Goal: Task Accomplishment & Management: Manage account settings

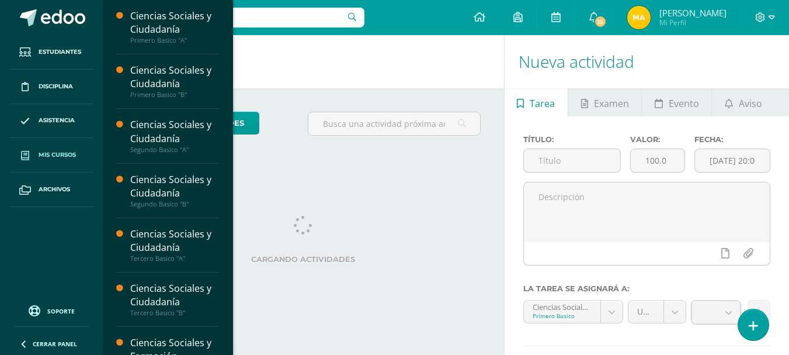
click at [51, 157] on span "Mis cursos" at bounding box center [57, 154] width 37 height 9
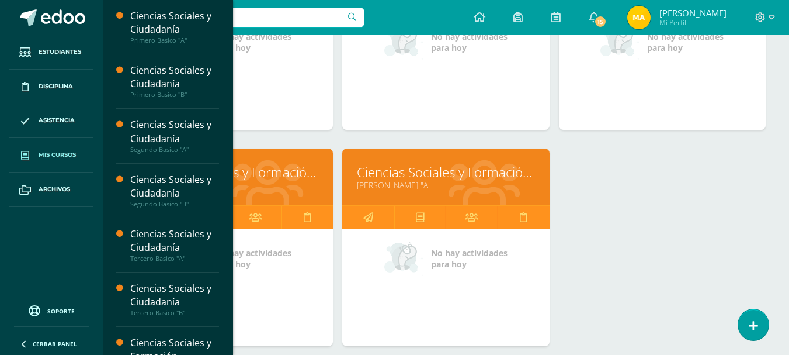
scroll to position [503, 0]
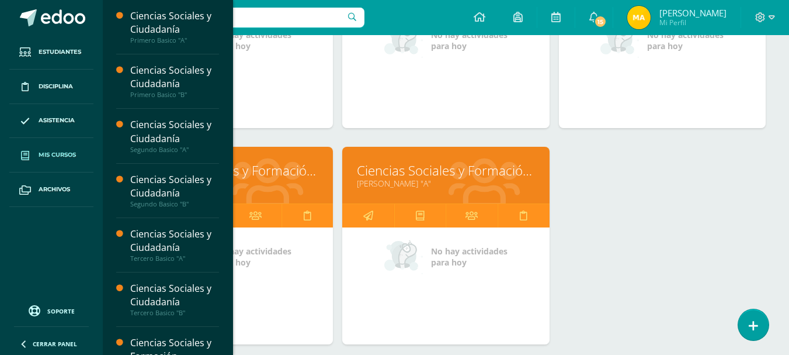
click at [467, 188] on link "[PERSON_NAME] "A"" at bounding box center [446, 183] width 178 height 11
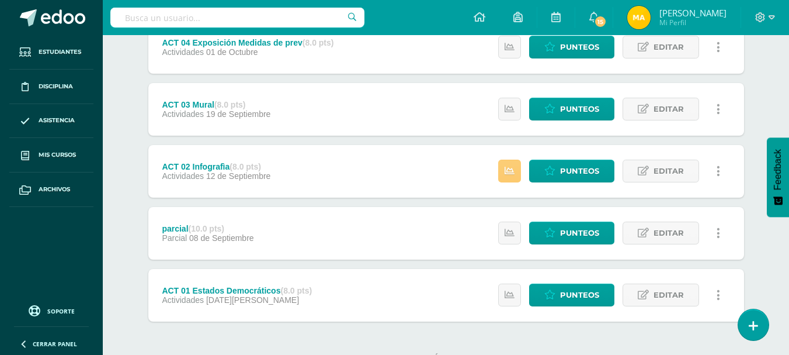
scroll to position [438, 0]
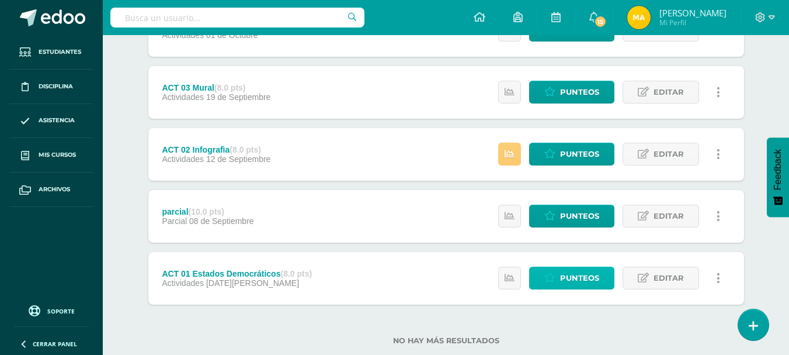
click at [586, 284] on span "Punteos" at bounding box center [579, 278] width 39 height 22
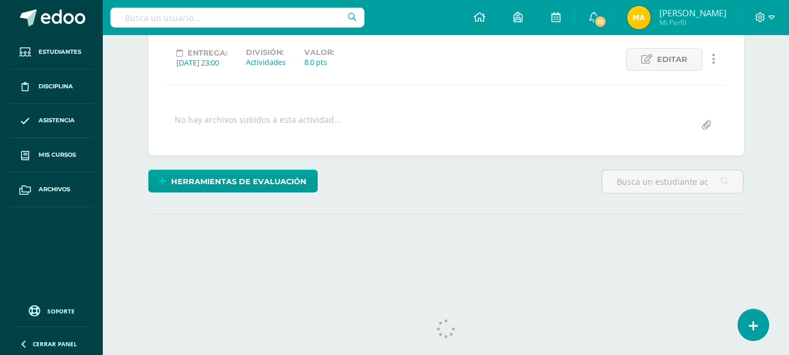
scroll to position [153, 0]
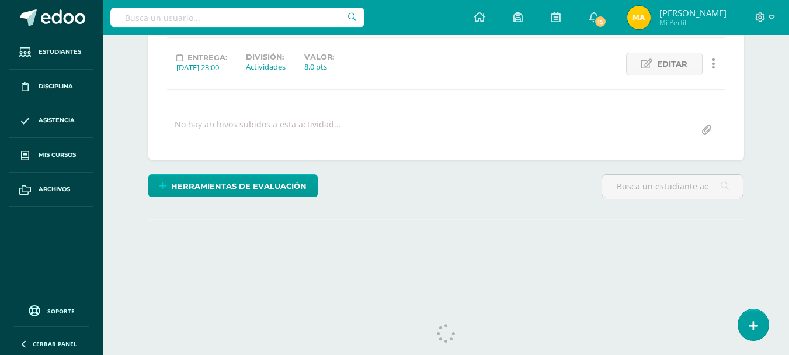
drag, startPoint x: 796, startPoint y: 250, endPoint x: 794, endPoint y: 236, distance: 13.6
click at [789, 236] on html "Estudiantes Disciplina Asistencia Mis cursos Archivos Soporte Ayuda Reportar un…" at bounding box center [394, 78] width 789 height 463
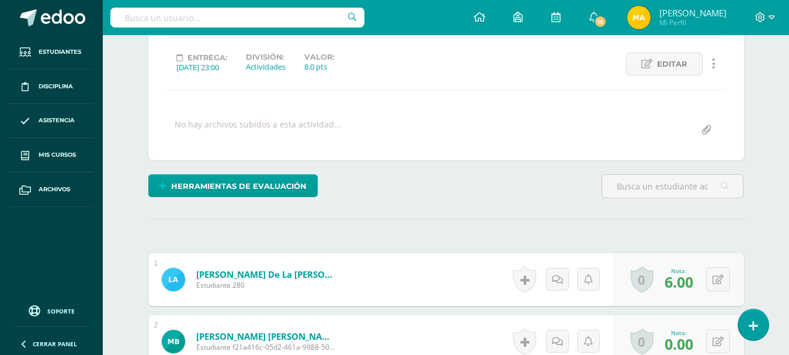
scroll to position [154, 0]
drag, startPoint x: 788, startPoint y: 144, endPoint x: 791, endPoint y: 196, distance: 51.5
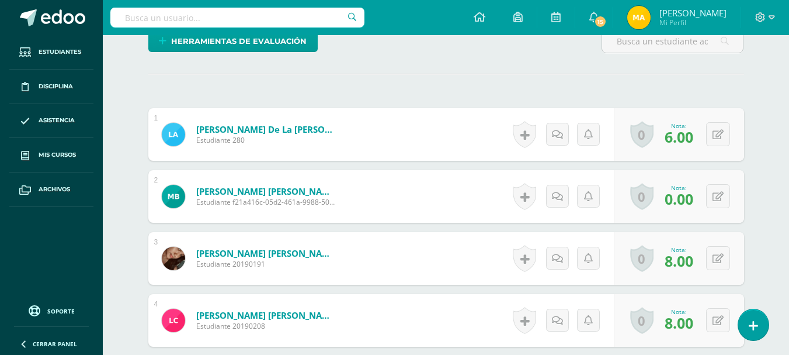
scroll to position [314, 0]
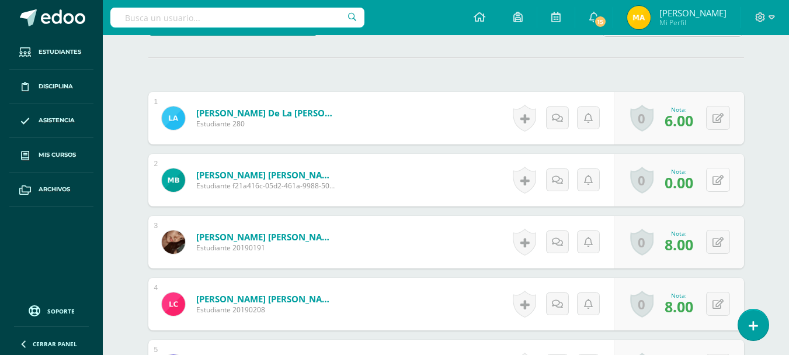
click at [715, 186] on button at bounding box center [718, 180] width 24 height 24
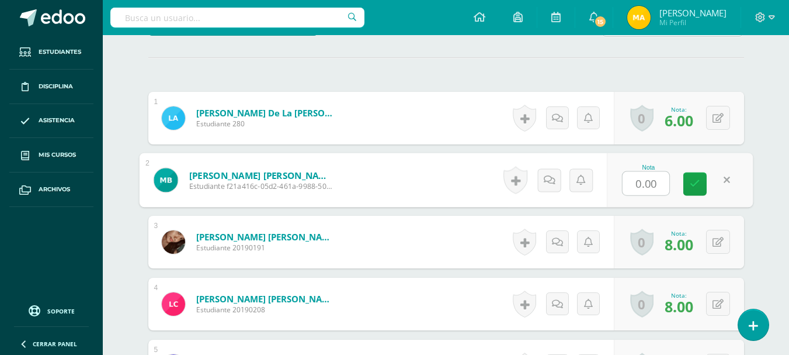
type input "5"
click at [694, 180] on icon at bounding box center [695, 184] width 11 height 10
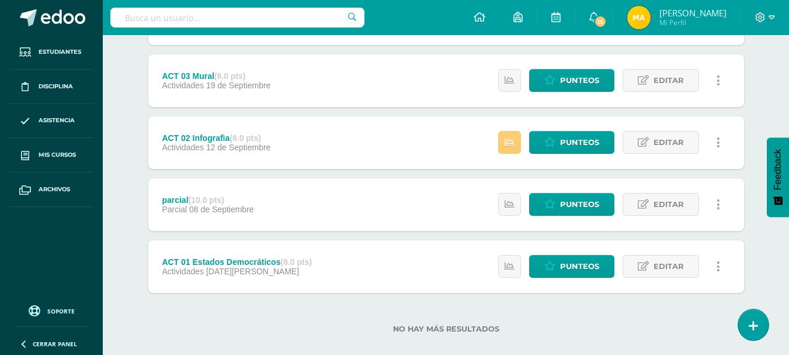
scroll to position [425, 0]
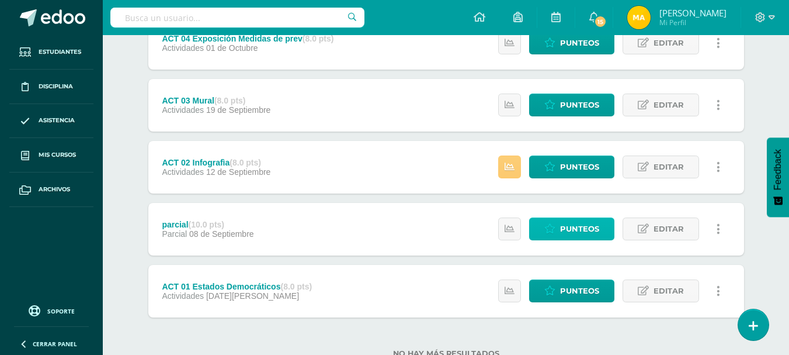
click at [610, 230] on link "Punteos" at bounding box center [571, 228] width 85 height 23
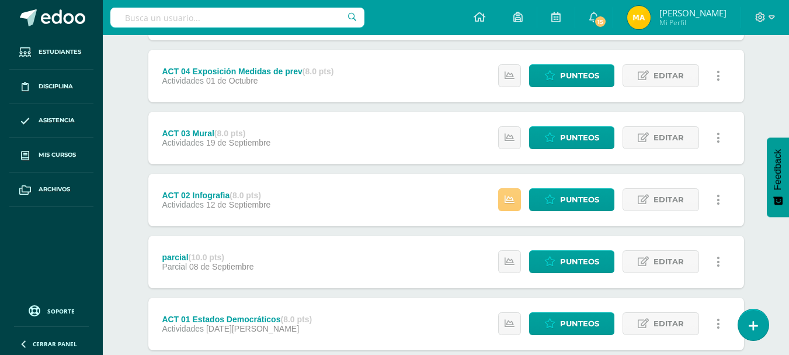
scroll to position [394, 0]
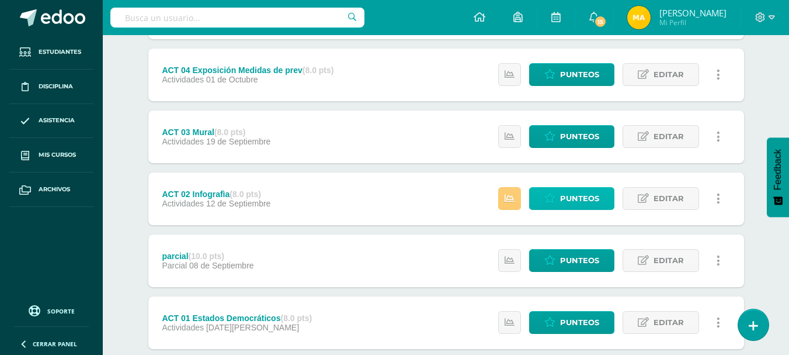
click at [589, 198] on span "Punteos" at bounding box center [579, 199] width 39 height 22
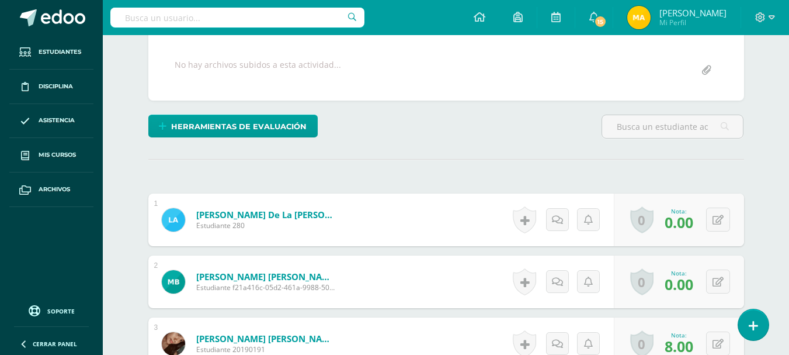
scroll to position [214, 0]
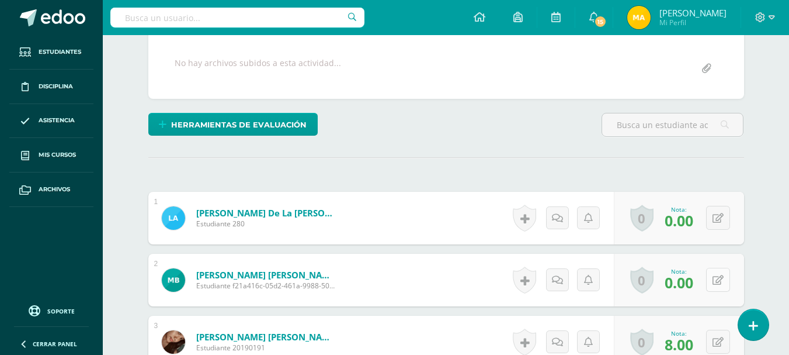
click at [720, 286] on button at bounding box center [718, 280] width 24 height 24
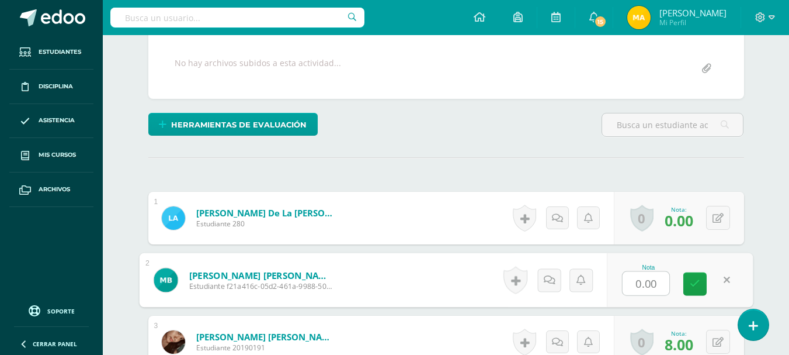
type input "5"
click at [695, 283] on icon at bounding box center [695, 283] width 11 height 10
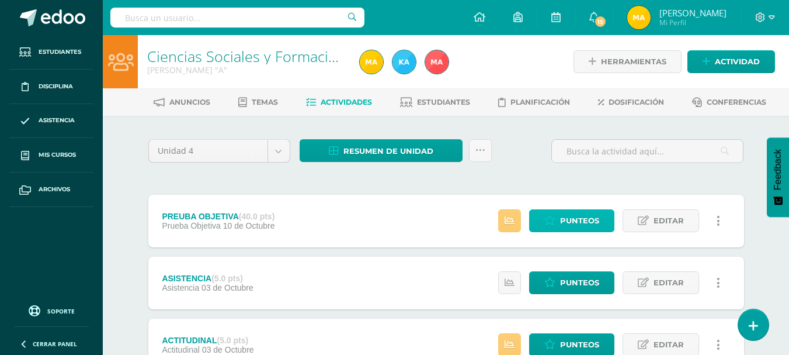
click at [558, 216] on link "Punteos" at bounding box center [571, 220] width 85 height 23
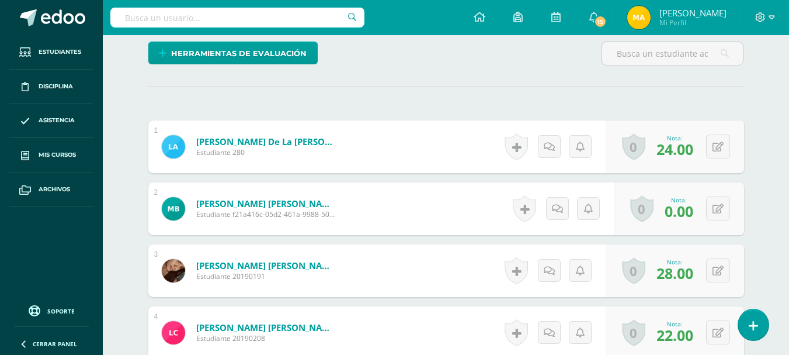
scroll to position [286, 0]
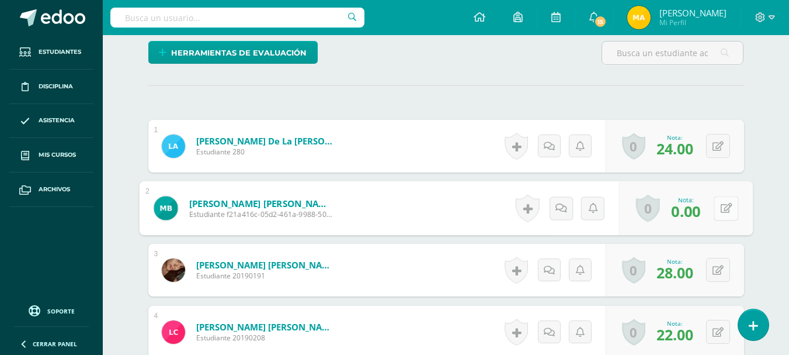
click at [722, 209] on icon at bounding box center [727, 208] width 12 height 10
type input "20"
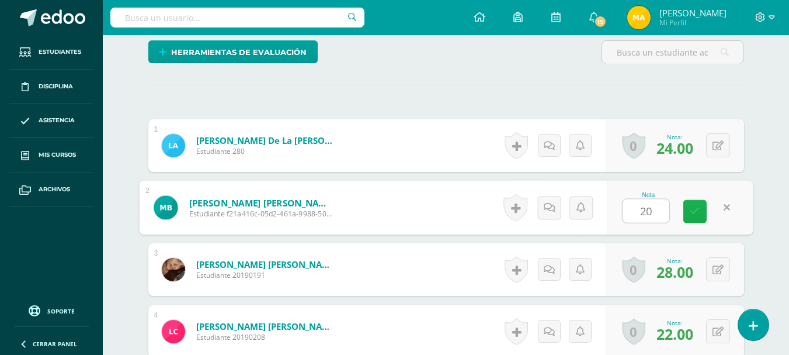
click at [699, 213] on icon at bounding box center [695, 211] width 11 height 10
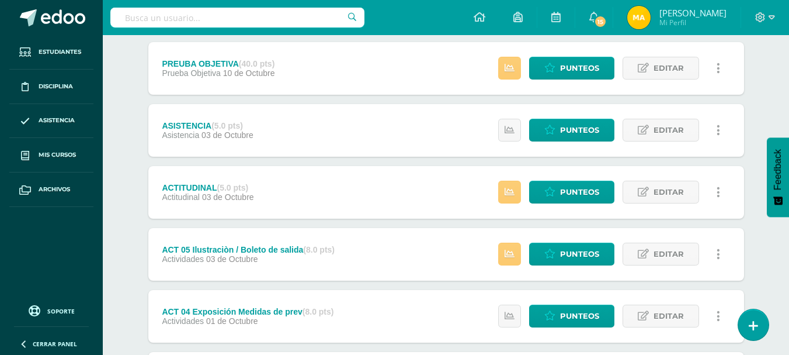
scroll to position [157, 0]
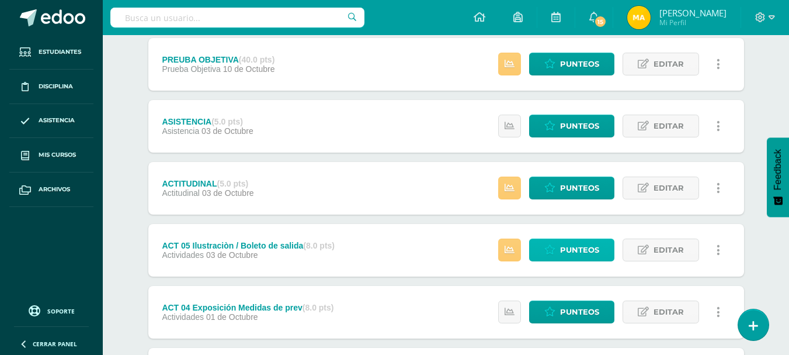
click at [583, 251] on span "Punteos" at bounding box center [579, 250] width 39 height 22
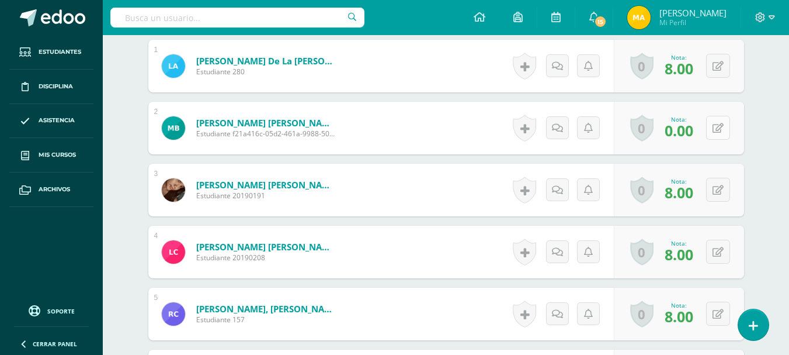
scroll to position [367, 0]
click at [719, 133] on button at bounding box center [718, 127] width 24 height 24
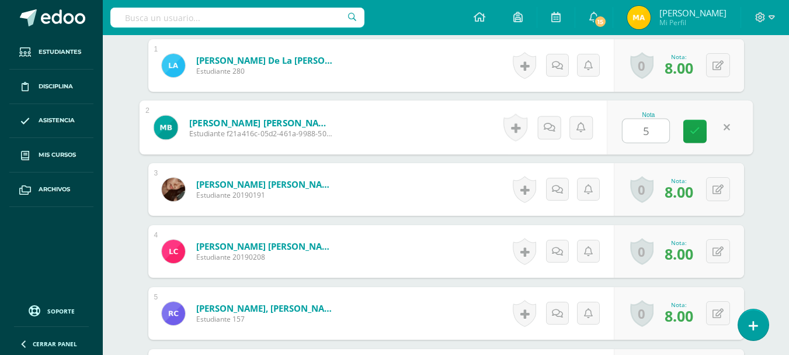
type input "5"
click at [719, 132] on link at bounding box center [726, 127] width 23 height 23
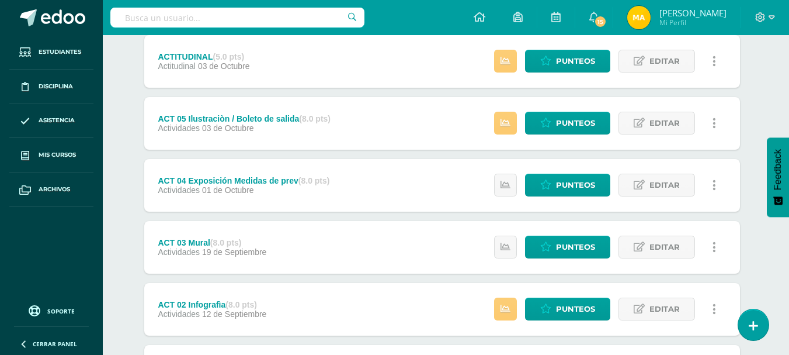
scroll to position [285, 4]
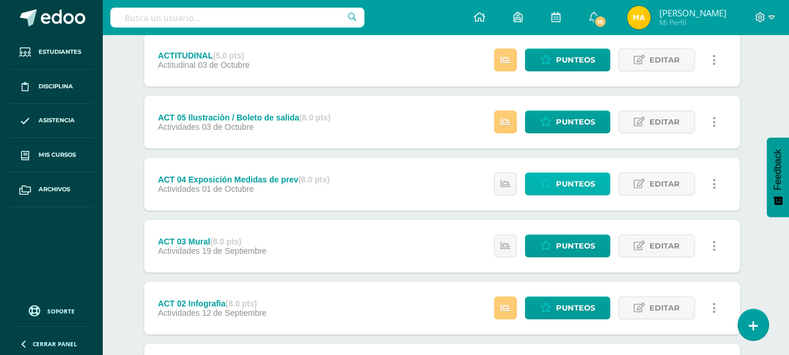
click at [566, 179] on span "Punteos" at bounding box center [575, 184] width 39 height 22
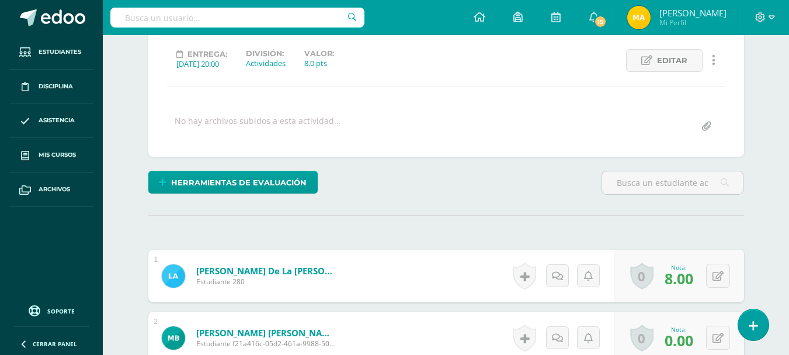
scroll to position [157, 0]
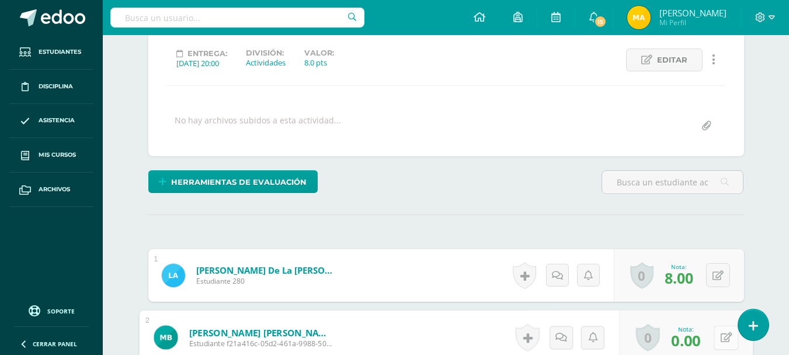
click at [718, 335] on button at bounding box center [726, 337] width 25 height 25
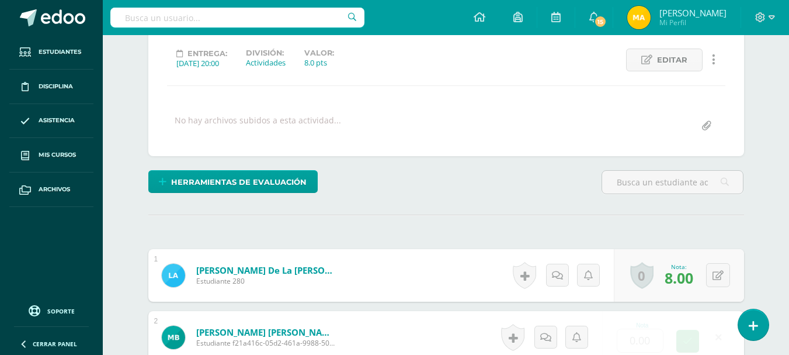
scroll to position [158, 0]
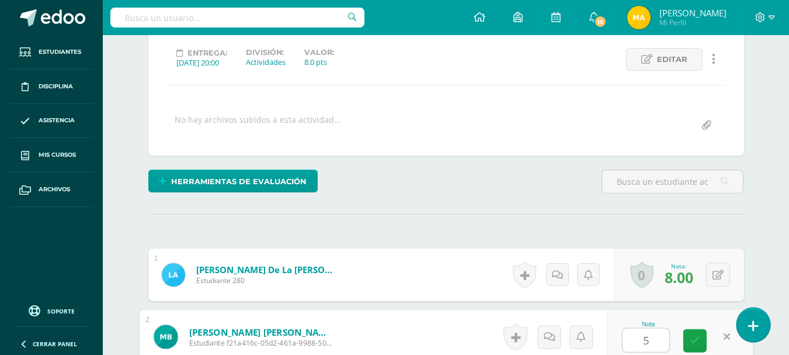
type input "5"
click at [741, 326] on link at bounding box center [753, 324] width 33 height 34
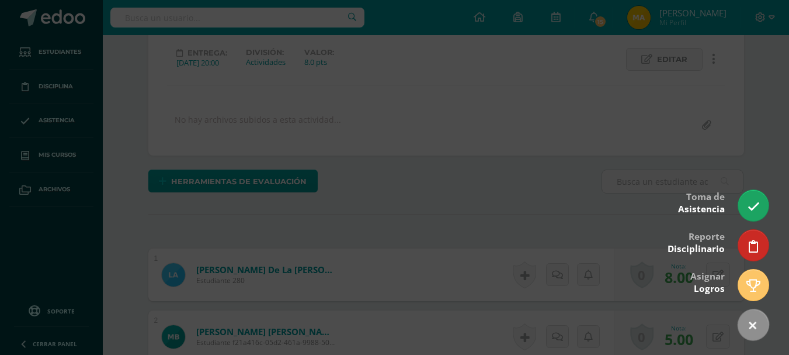
click at [612, 178] on div at bounding box center [394, 177] width 789 height 355
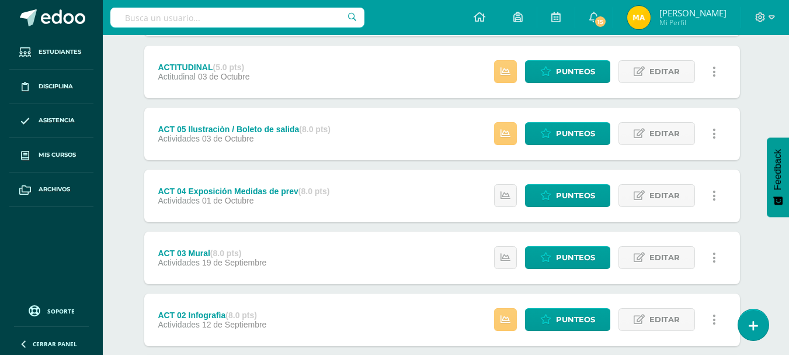
scroll to position [288, 4]
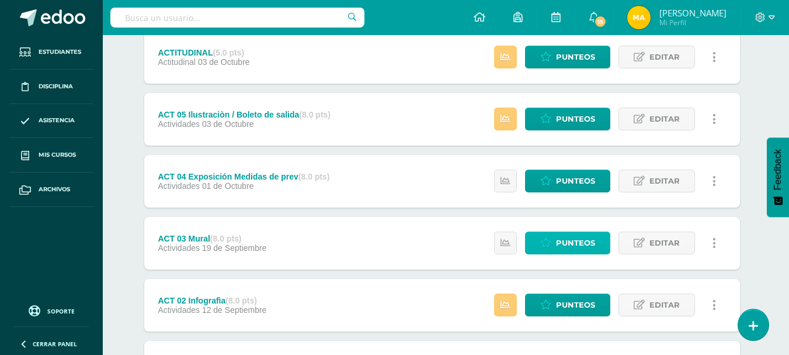
click at [587, 231] on link "Punteos" at bounding box center [567, 242] width 85 height 23
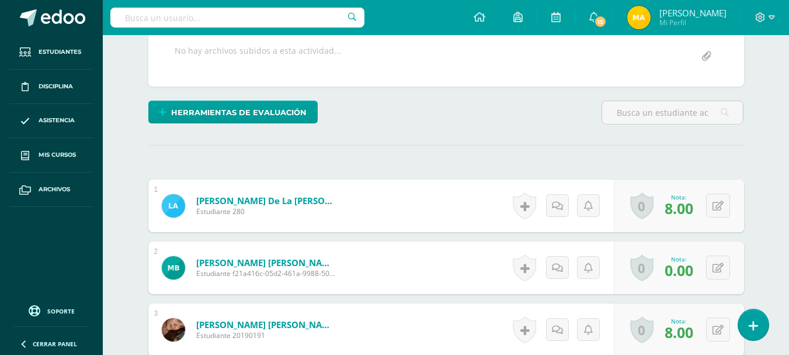
scroll to position [227, 0]
click at [721, 268] on icon at bounding box center [718, 267] width 11 height 10
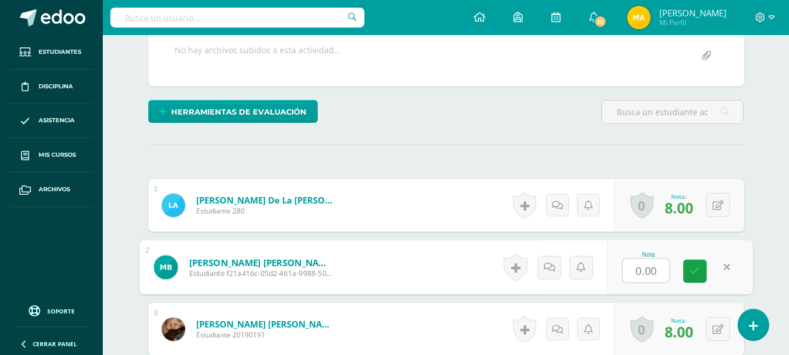
type input "5"
click at [700, 270] on link at bounding box center [695, 270] width 23 height 23
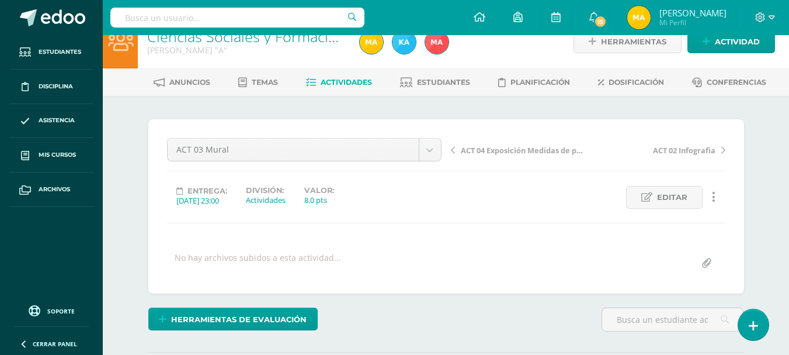
scroll to position [0, 0]
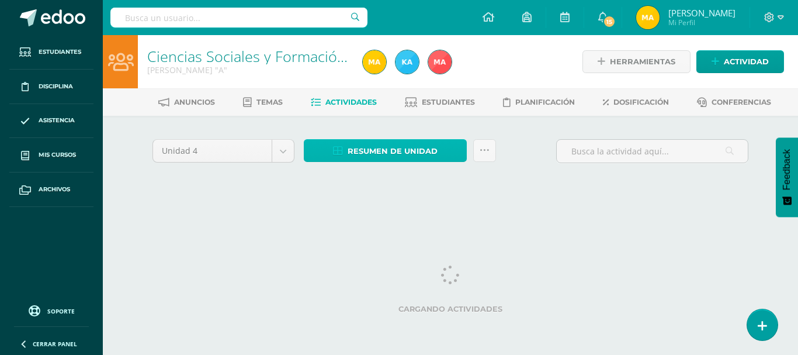
click at [446, 151] on link "Resumen de unidad" at bounding box center [385, 150] width 163 height 23
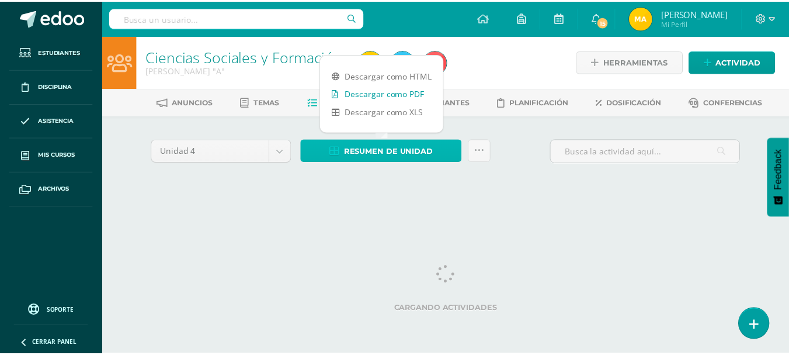
scroll to position [0, 4]
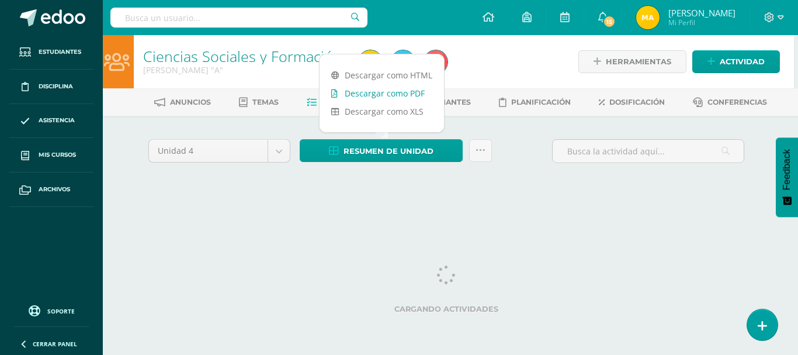
click at [420, 93] on link "Descargar como PDF" at bounding box center [382, 93] width 124 height 18
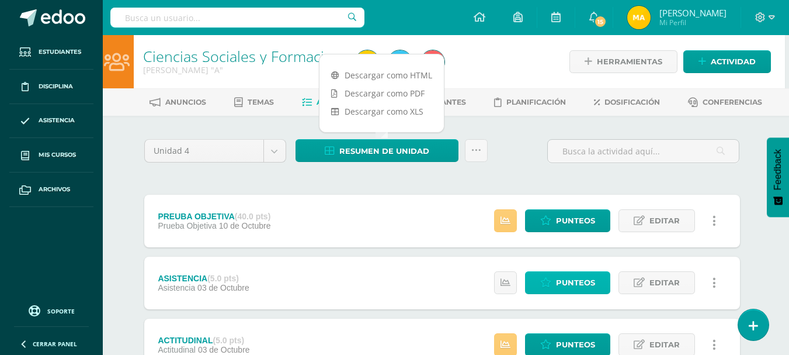
click at [588, 285] on span "Punteos" at bounding box center [575, 283] width 39 height 22
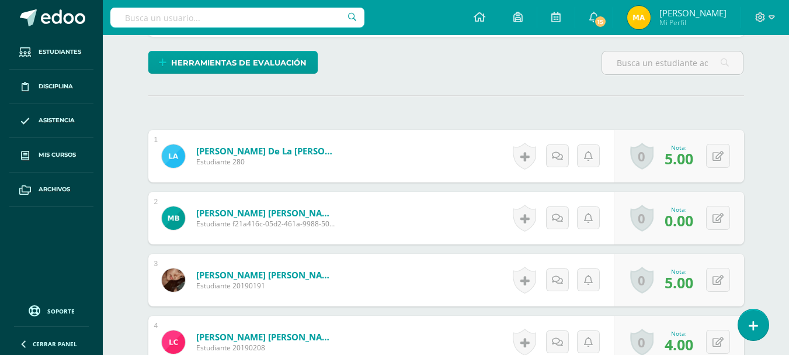
scroll to position [278, 0]
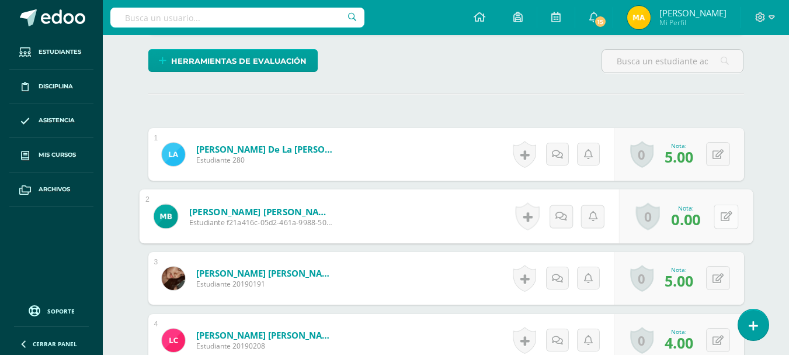
click at [716, 216] on button at bounding box center [726, 216] width 25 height 25
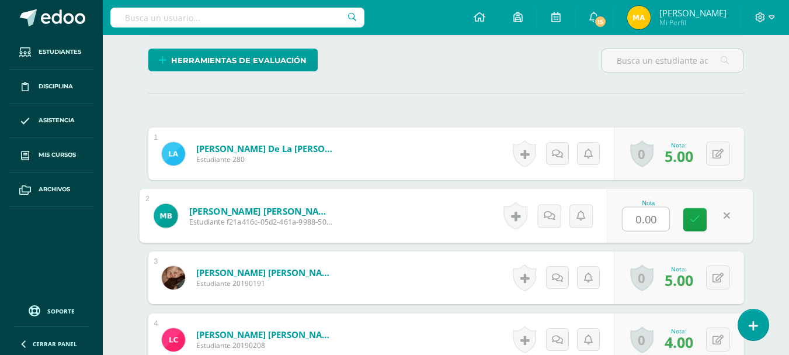
type input "4"
click at [698, 216] on icon at bounding box center [695, 219] width 11 height 10
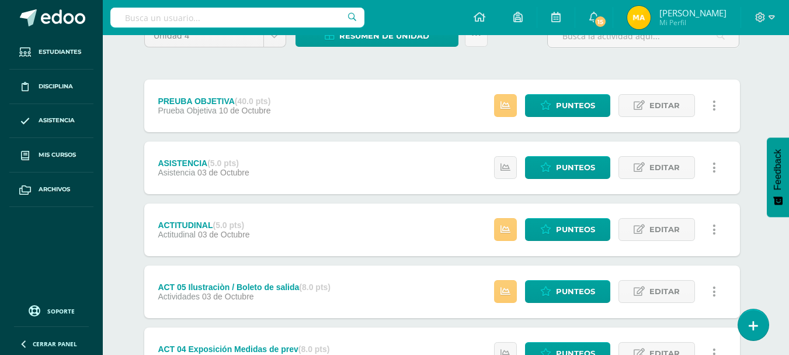
scroll to position [125, 4]
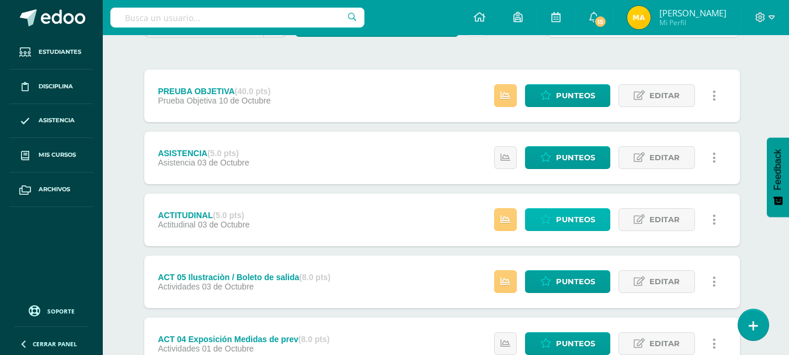
click at [587, 215] on span "Punteos" at bounding box center [575, 220] width 39 height 22
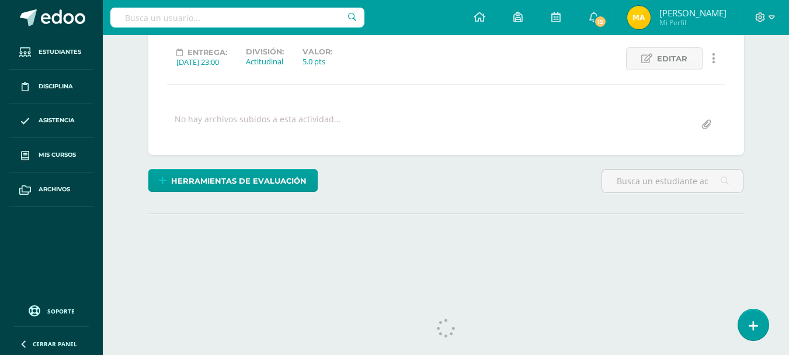
scroll to position [161, 0]
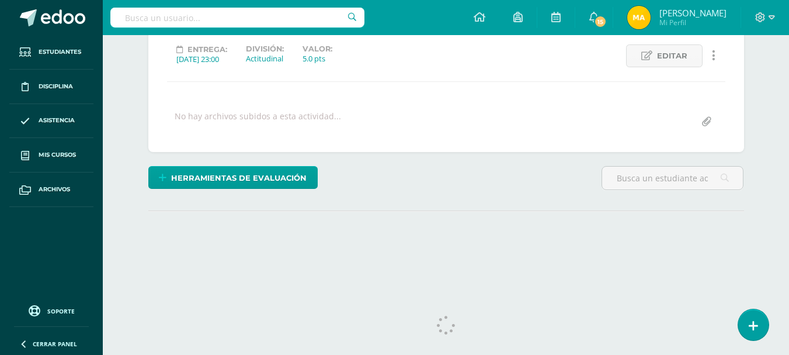
click at [789, 235] on html "Estudiantes Disciplina Asistencia Mis cursos Archivos Soporte Ayuda Reportar un…" at bounding box center [394, 70] width 789 height 463
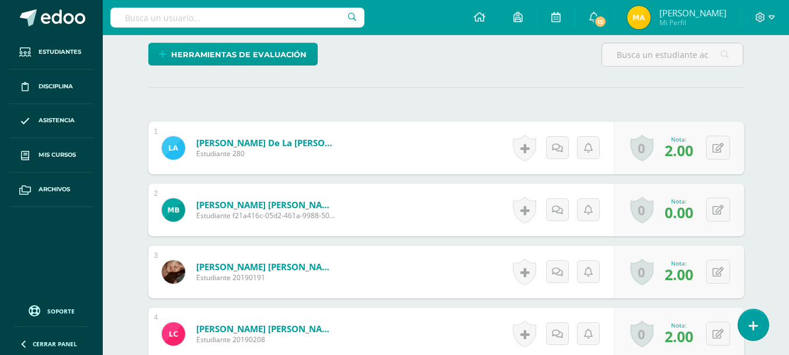
scroll to position [289, 0]
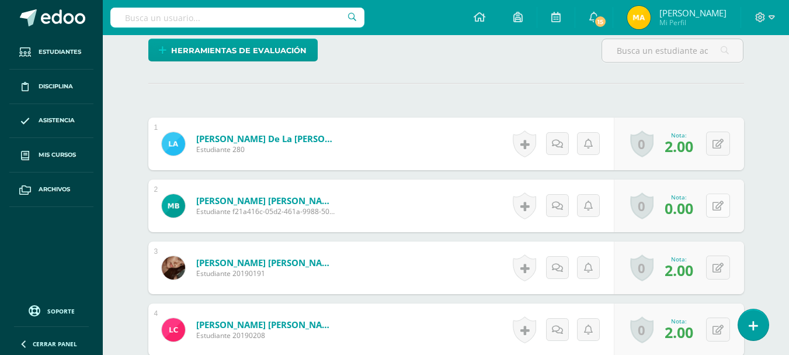
click at [716, 206] on button at bounding box center [718, 205] width 24 height 24
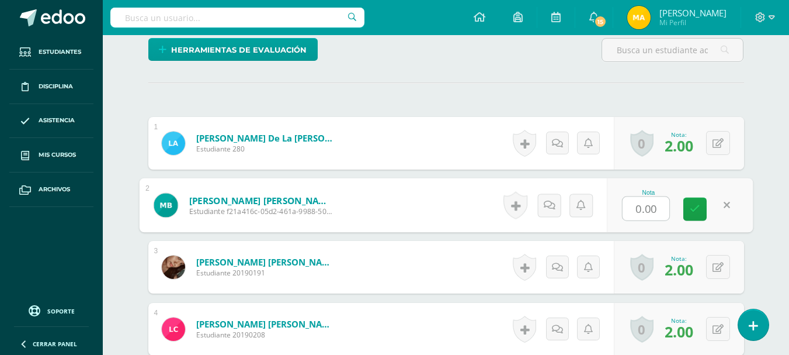
type input "4"
click at [688, 210] on link at bounding box center [695, 209] width 23 height 23
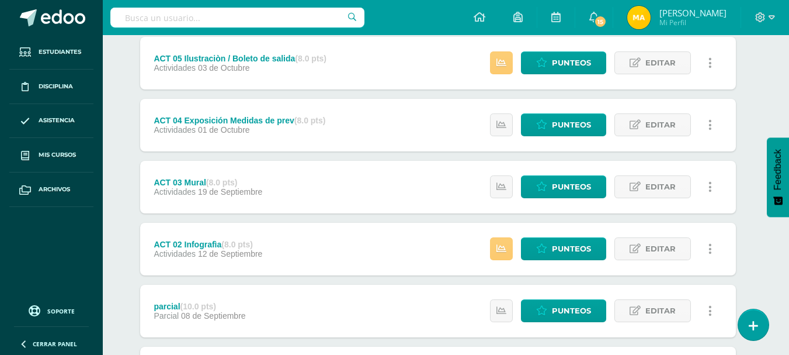
scroll to position [376, 8]
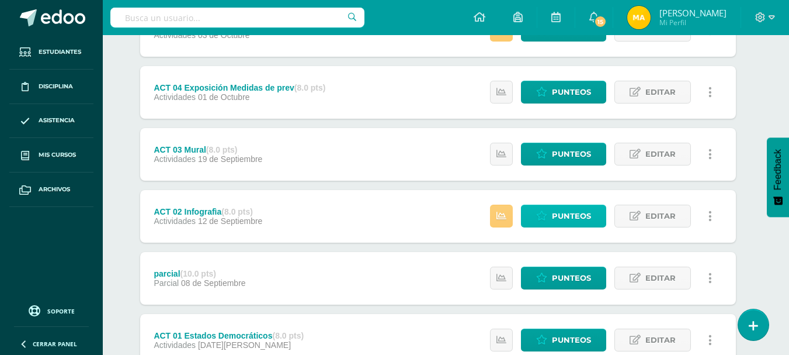
click at [591, 217] on span "Punteos" at bounding box center [571, 216] width 39 height 22
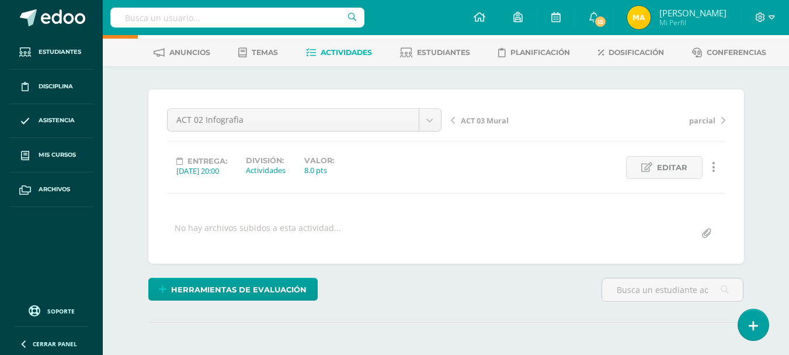
scroll to position [55, 0]
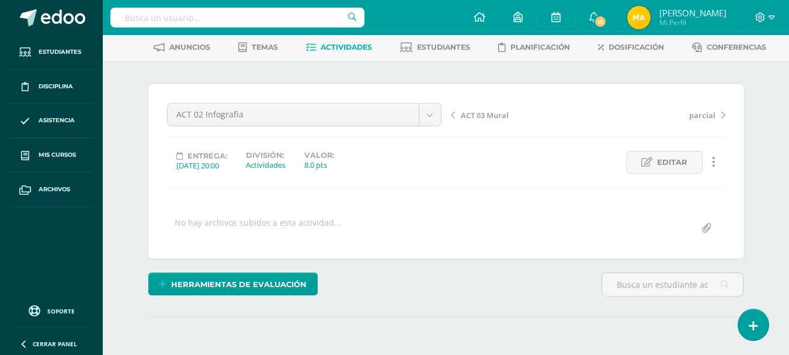
drag, startPoint x: 796, startPoint y: 155, endPoint x: 795, endPoint y: 189, distance: 33.9
click at [789, 189] on html "Estudiantes Disciplina Asistencia Mis cursos Archivos Soporte Ayuda Reportar un…" at bounding box center [394, 176] width 789 height 463
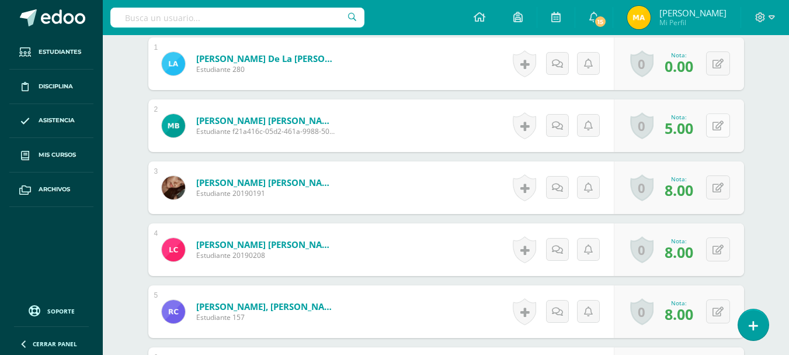
scroll to position [369, 0]
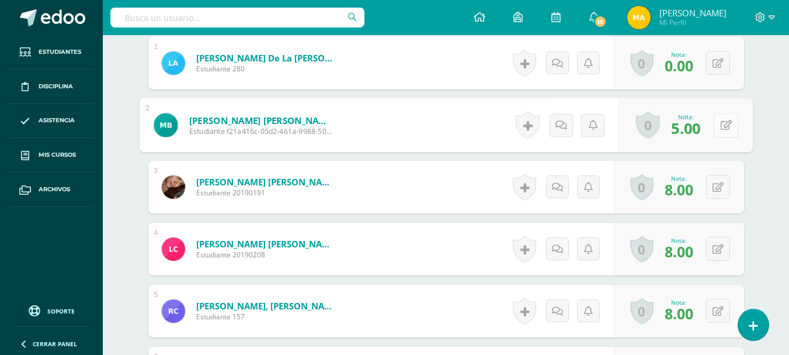
click at [719, 124] on button at bounding box center [726, 125] width 25 height 25
type input "8"
click at [697, 129] on icon at bounding box center [695, 129] width 11 height 10
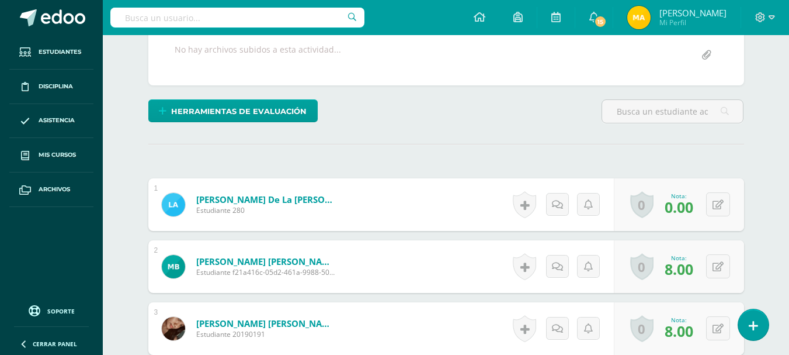
scroll to position [0, 0]
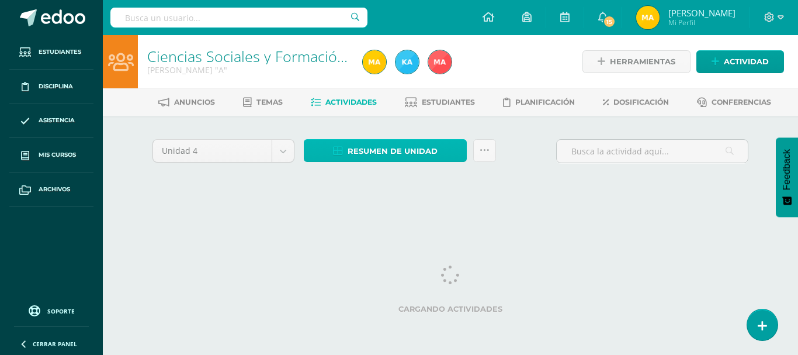
click at [433, 148] on span "Resumen de unidad" at bounding box center [393, 151] width 90 height 22
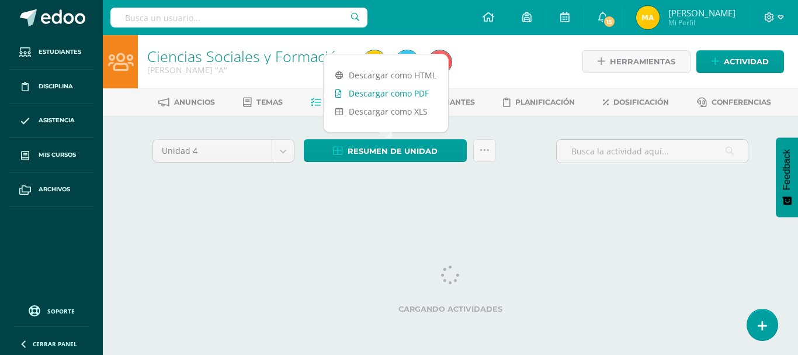
click at [421, 98] on link "Descargar como PDF" at bounding box center [386, 93] width 124 height 18
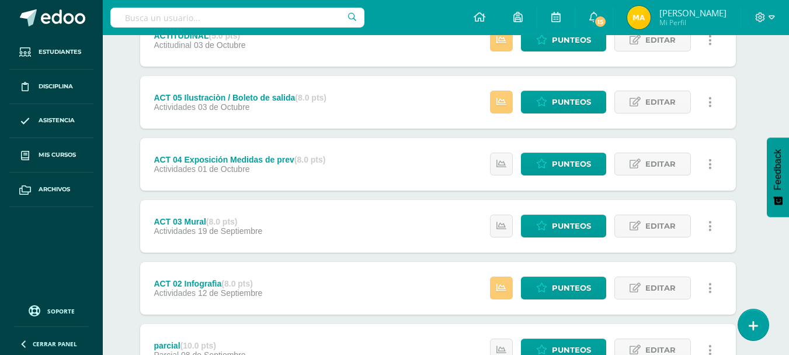
scroll to position [326, 8]
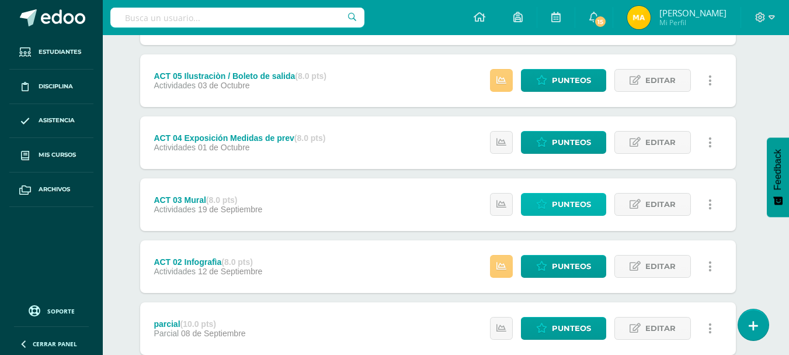
click at [591, 203] on span "Punteos" at bounding box center [571, 204] width 39 height 22
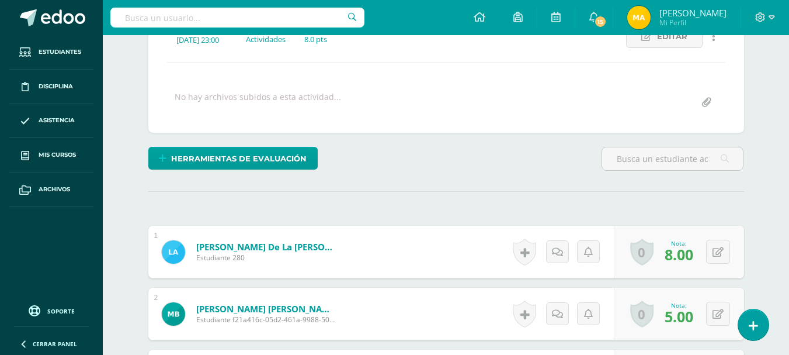
scroll to position [181, 0]
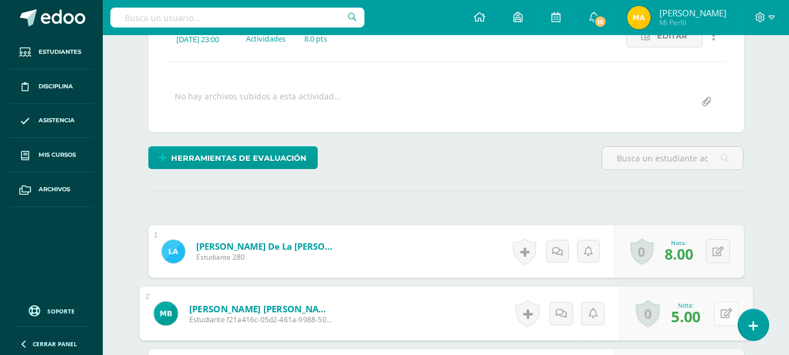
click at [717, 316] on button at bounding box center [726, 313] width 25 height 25
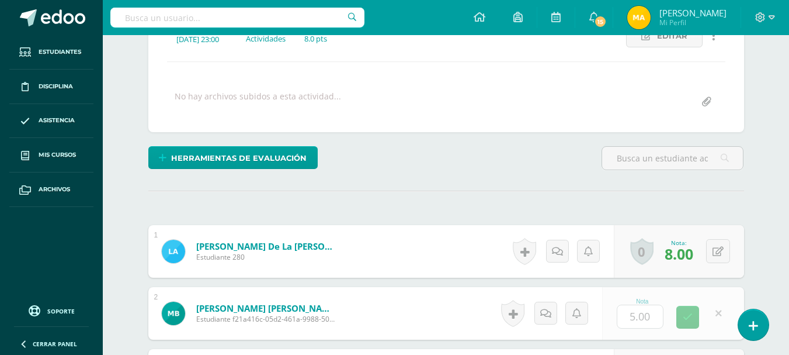
type input "8"
click at [701, 316] on link at bounding box center [695, 317] width 23 height 23
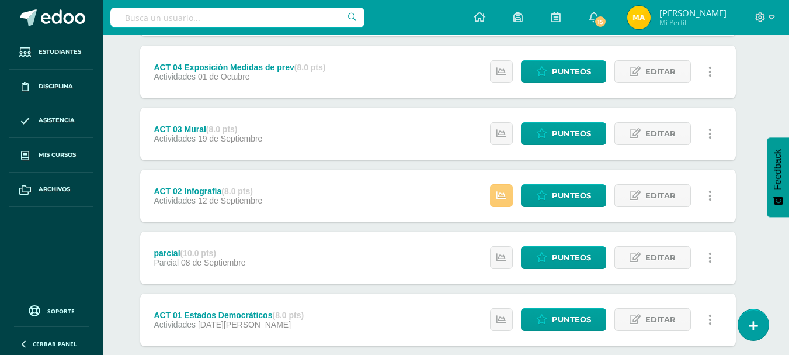
scroll to position [406, 8]
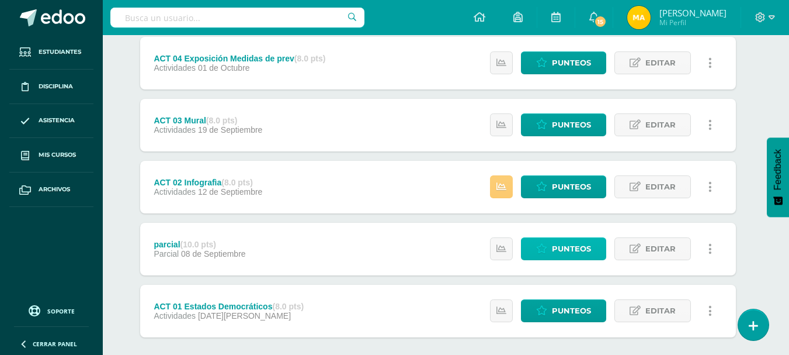
click at [598, 251] on link "Punteos" at bounding box center [563, 248] width 85 height 23
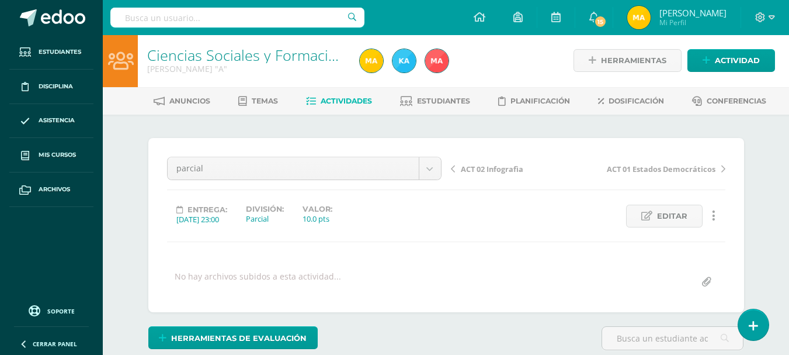
click at [766, 176] on div "¿Estás seguro que quieres eliminar esta actividad? Esto borrará la actividad y …" at bounding box center [446, 288] width 643 height 347
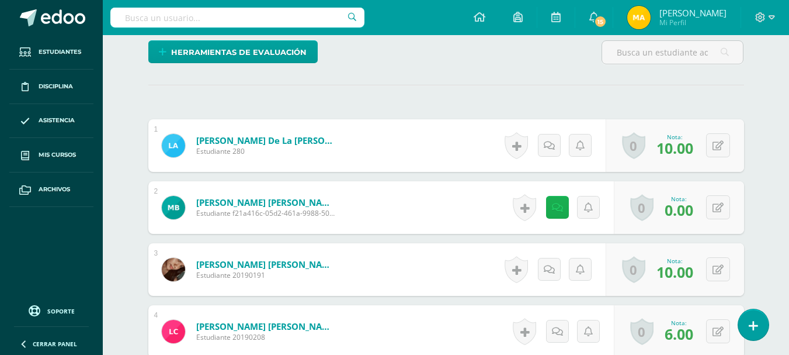
scroll to position [288, 0]
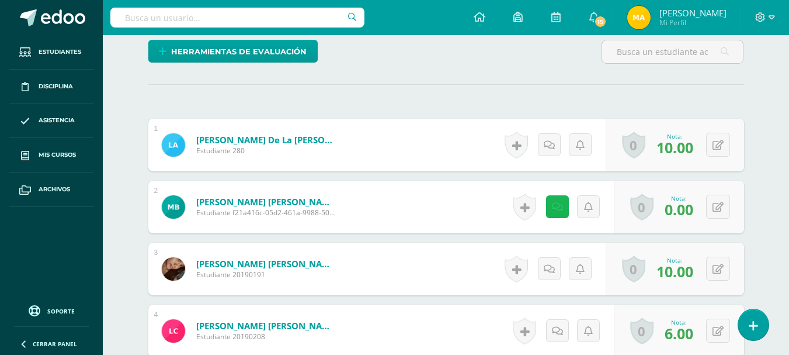
click at [563, 205] on link at bounding box center [557, 206] width 23 height 23
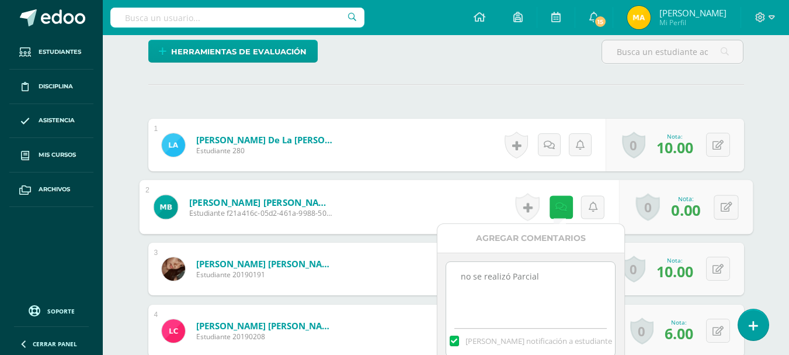
click at [562, 205] on icon at bounding box center [561, 207] width 12 height 10
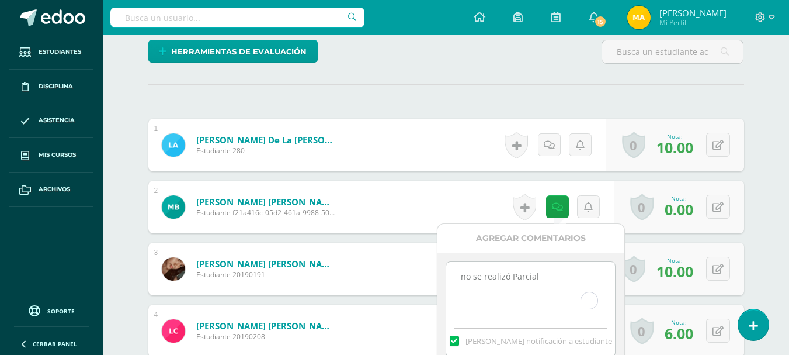
drag, startPoint x: 559, startPoint y: 269, endPoint x: 448, endPoint y: 285, distance: 111.6
click at [448, 285] on textarea "no se realizó Parcial" at bounding box center [530, 291] width 169 height 58
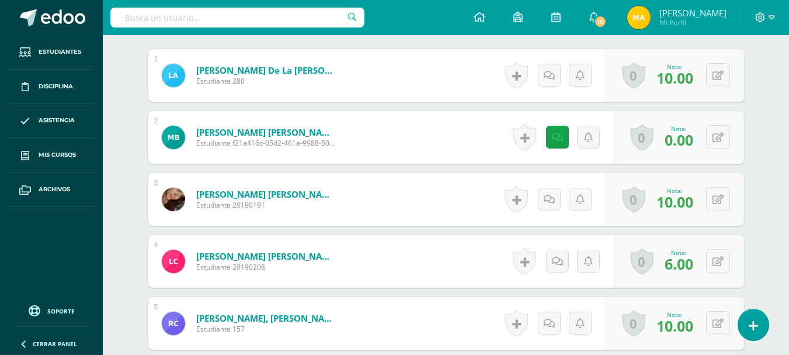
scroll to position [379, 0]
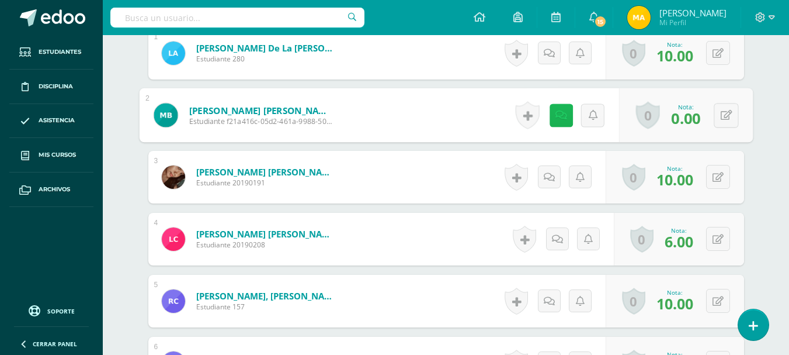
click at [553, 118] on link at bounding box center [560, 114] width 23 height 23
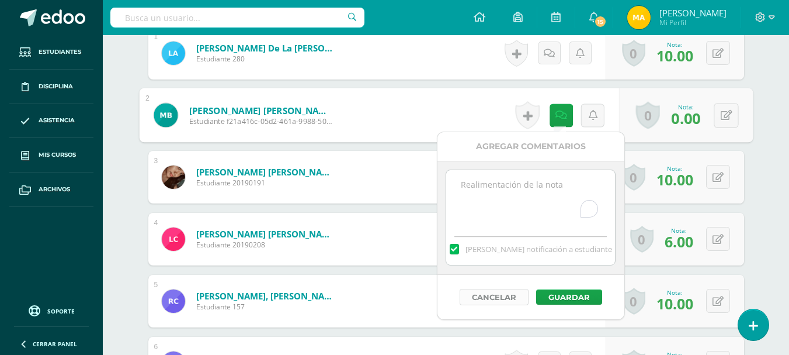
click at [522, 297] on button "Cancelar" at bounding box center [494, 297] width 69 height 16
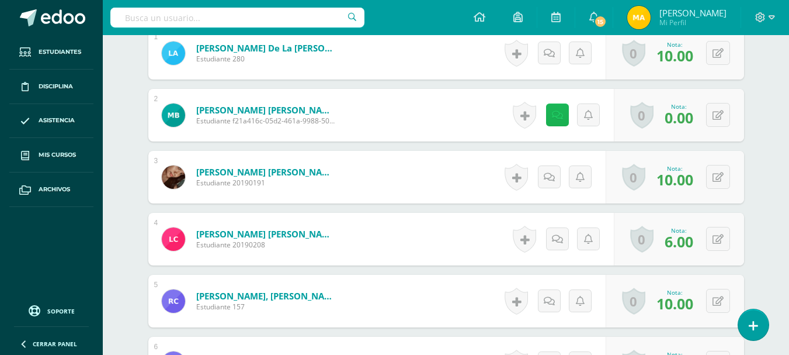
click at [555, 115] on icon at bounding box center [557, 115] width 11 height 10
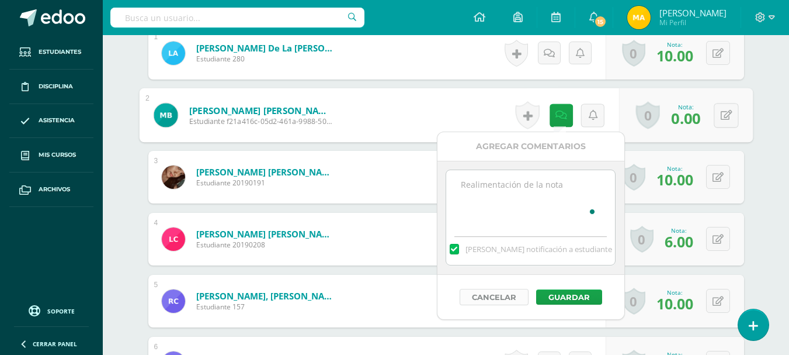
click at [514, 297] on button "Cancelar" at bounding box center [494, 297] width 69 height 16
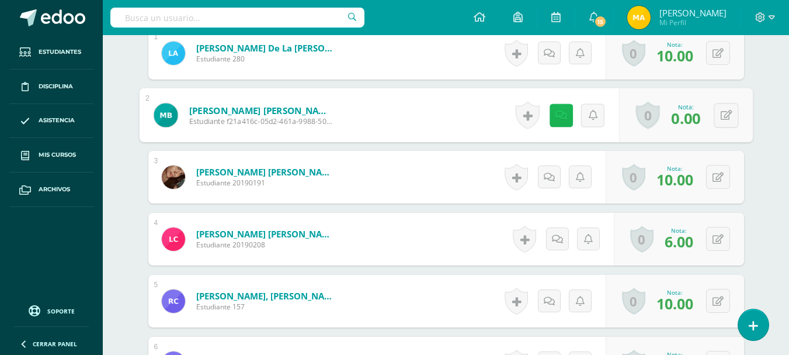
click at [553, 126] on link at bounding box center [560, 114] width 23 height 23
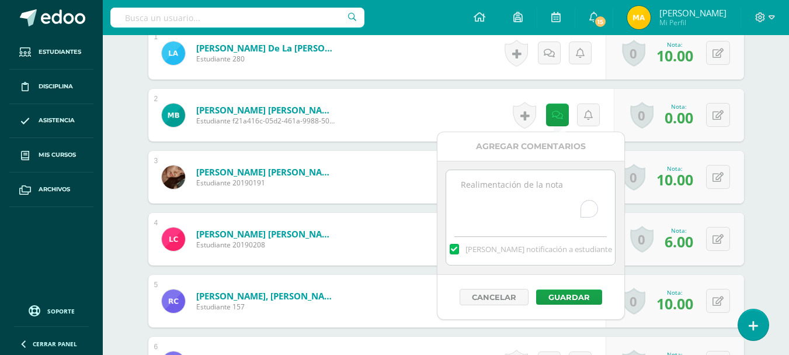
click at [459, 251] on label at bounding box center [454, 249] width 9 height 11
click at [0, 0] on input "Mandar notificación a estudiante" at bounding box center [0, 0] width 0 height 0
click at [511, 301] on button "Cancelar" at bounding box center [494, 297] width 69 height 16
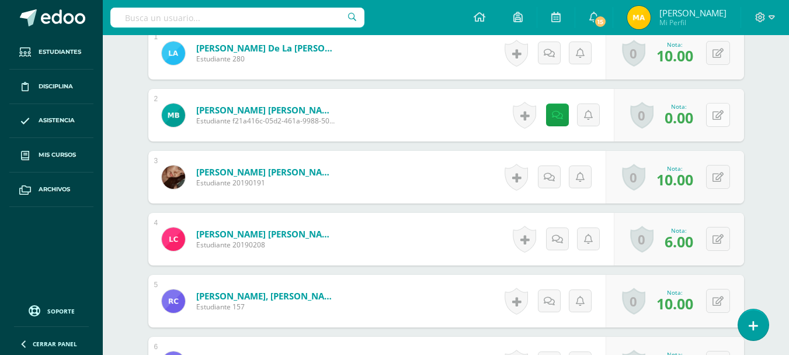
click at [719, 119] on button at bounding box center [718, 115] width 24 height 24
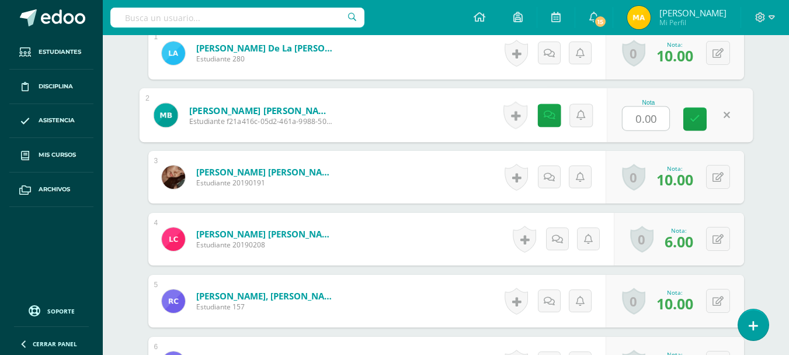
type input "7"
click at [701, 119] on link at bounding box center [695, 119] width 23 height 23
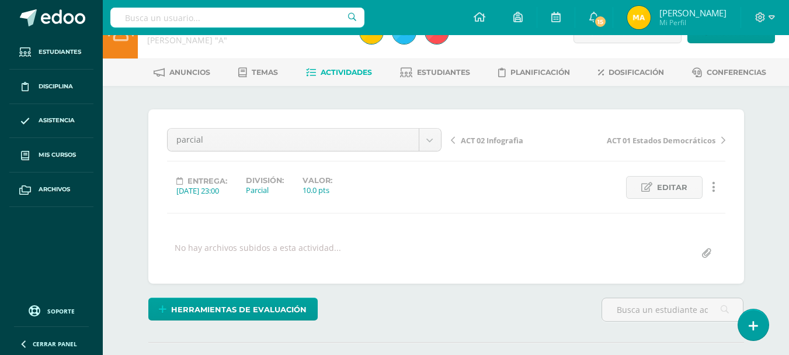
scroll to position [0, 0]
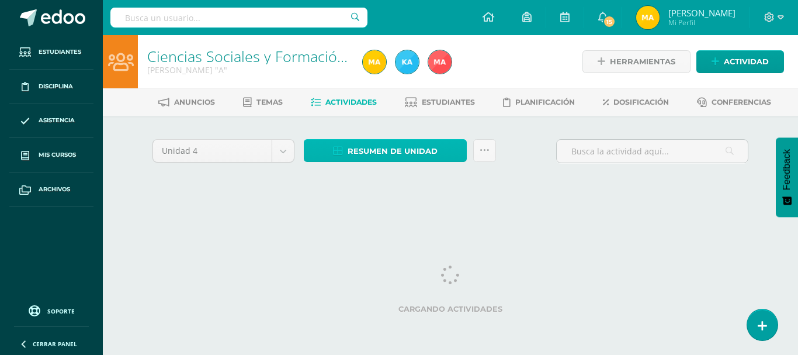
click at [374, 148] on span "Resumen de unidad" at bounding box center [393, 151] width 90 height 22
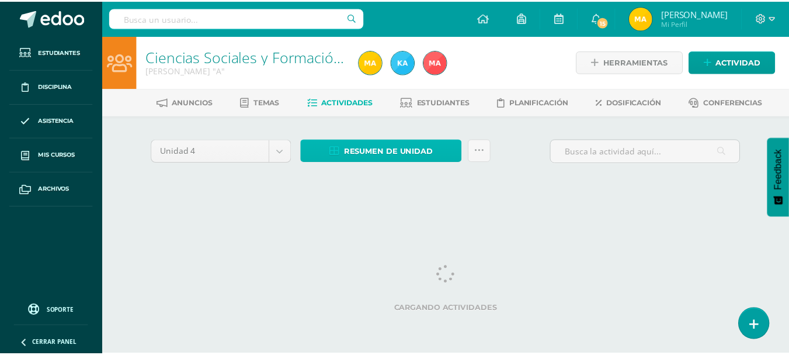
scroll to position [0, 8]
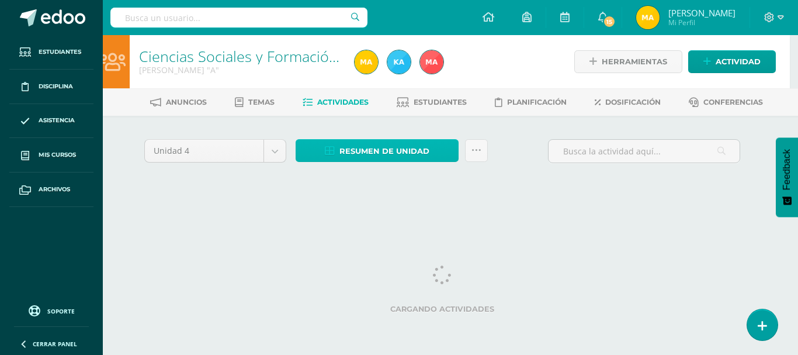
click at [380, 151] on span "Resumen de unidad" at bounding box center [385, 151] width 90 height 22
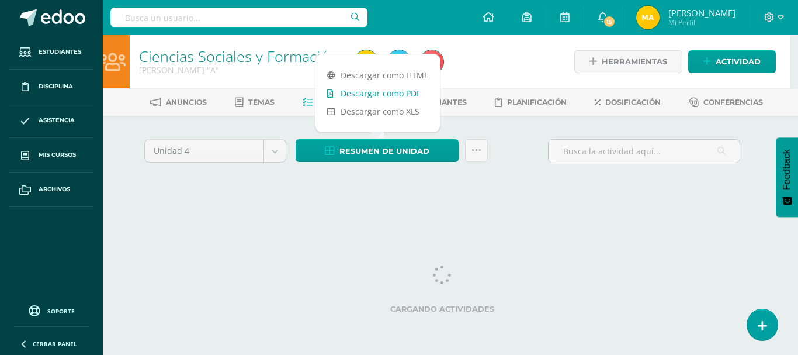
click at [400, 92] on link "Descargar como PDF" at bounding box center [378, 93] width 124 height 18
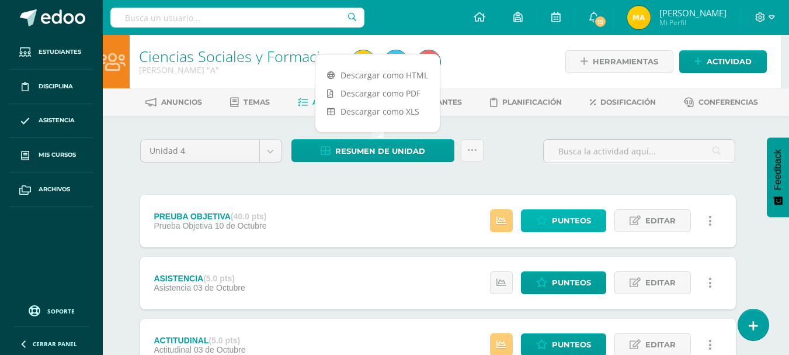
click at [576, 222] on span "Punteos" at bounding box center [571, 221] width 39 height 22
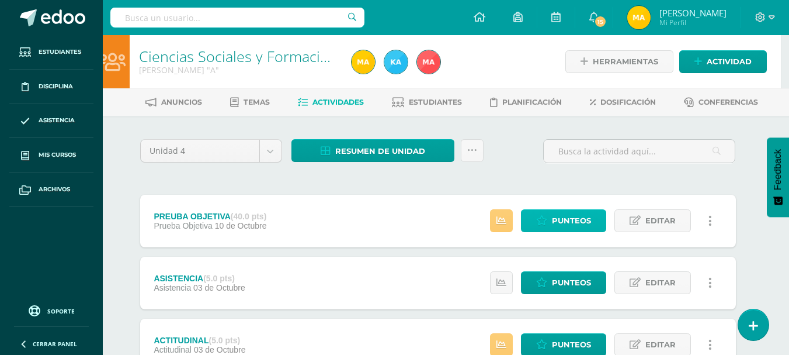
click at [575, 222] on span "Punteos" at bounding box center [571, 221] width 39 height 22
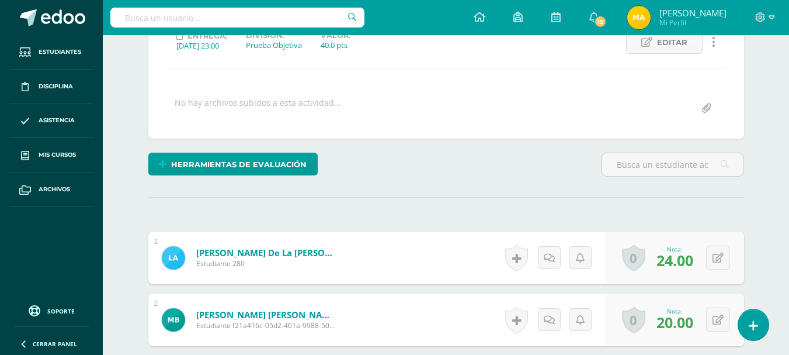
scroll to position [175, 0]
click at [717, 321] on button at bounding box center [718, 319] width 24 height 24
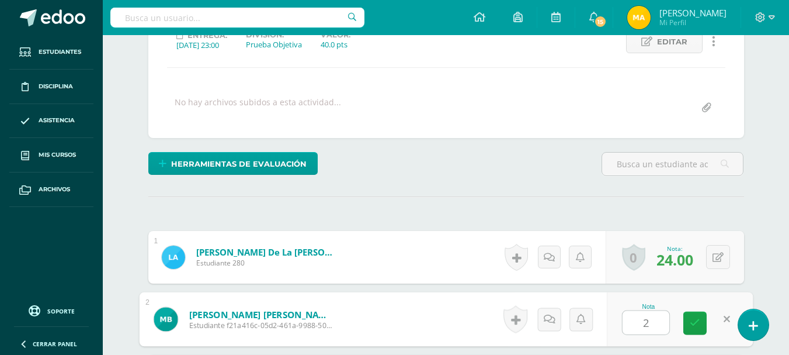
type input "24"
click at [697, 320] on icon at bounding box center [695, 322] width 11 height 10
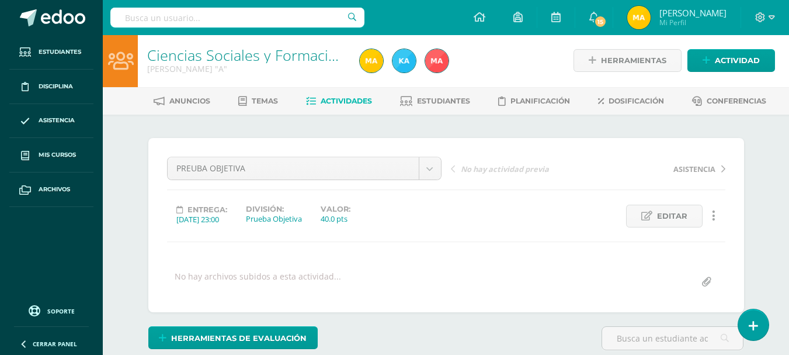
scroll to position [0, 0]
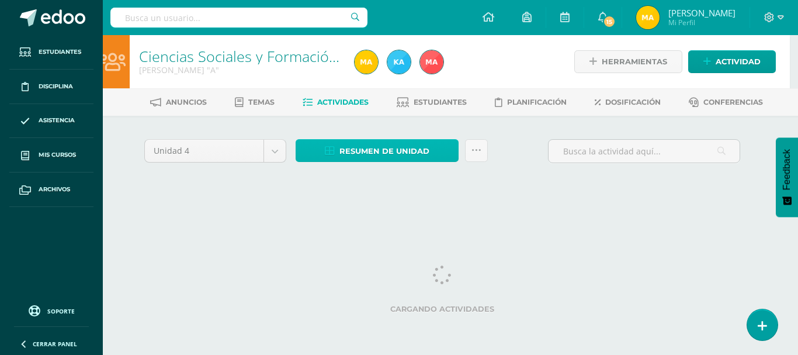
click at [390, 153] on span "Resumen de unidad" at bounding box center [385, 151] width 90 height 22
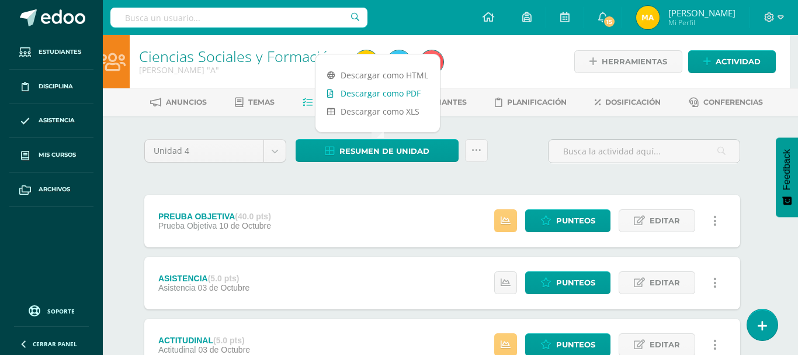
click at [405, 94] on link "Descargar como PDF" at bounding box center [378, 93] width 124 height 18
